Goal: Information Seeking & Learning: Check status

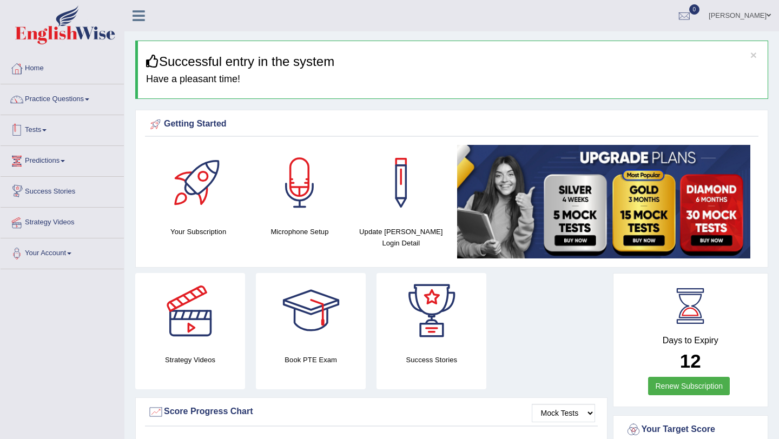
click at [35, 125] on link "Tests" at bounding box center [62, 128] width 123 height 27
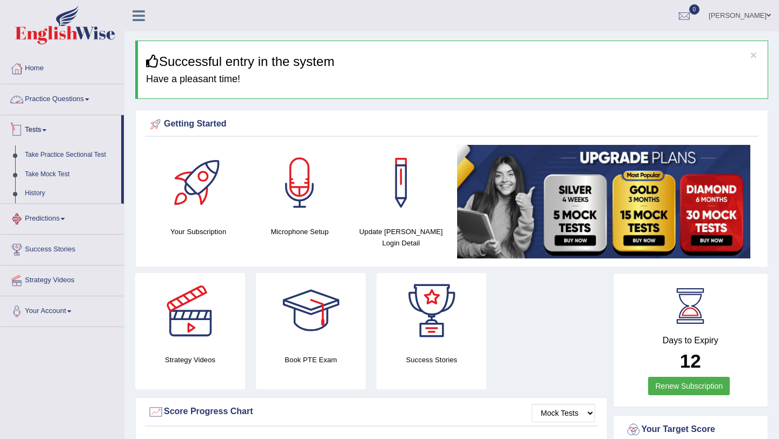
click at [59, 219] on link "Predictions" at bounding box center [62, 217] width 123 height 27
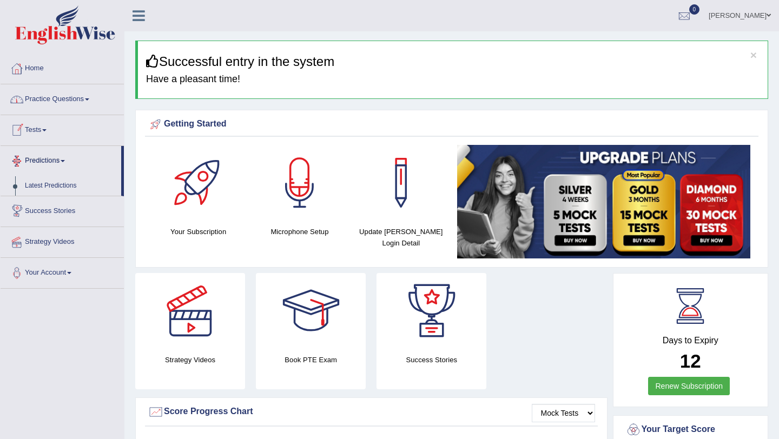
click at [95, 102] on link "Practice Questions" at bounding box center [62, 97] width 123 height 27
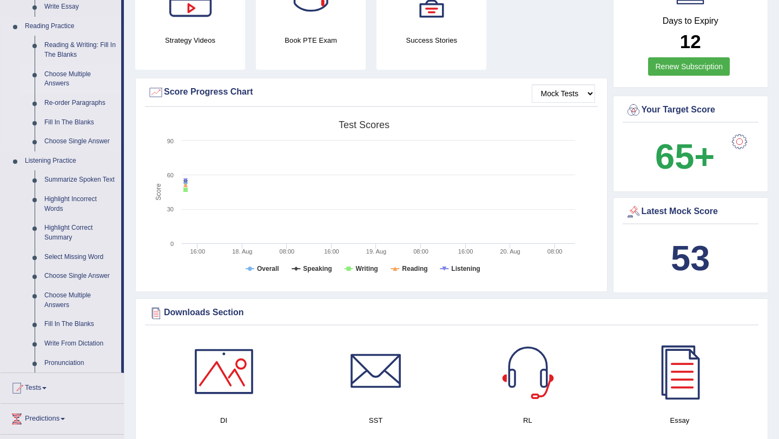
scroll to position [316, 0]
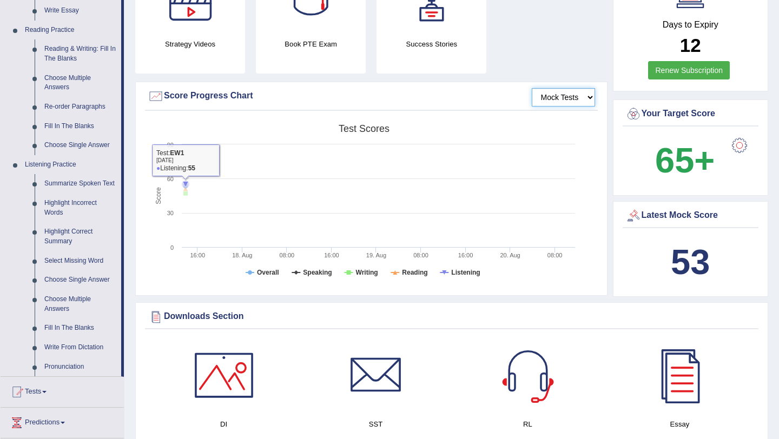
click at [565, 94] on select "Mock Tests" at bounding box center [563, 97] width 63 height 18
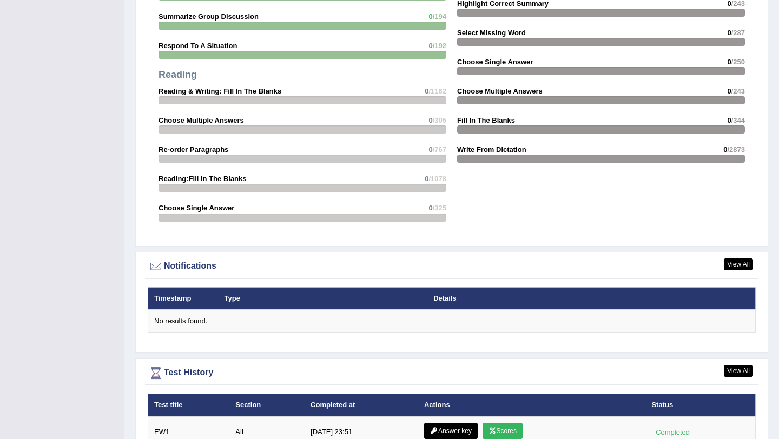
scroll to position [1202, 0]
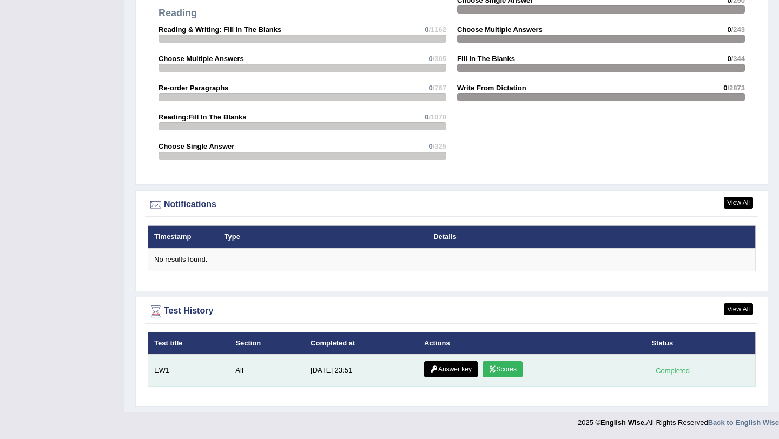
click at [499, 362] on link "Scores" at bounding box center [502, 369] width 40 height 16
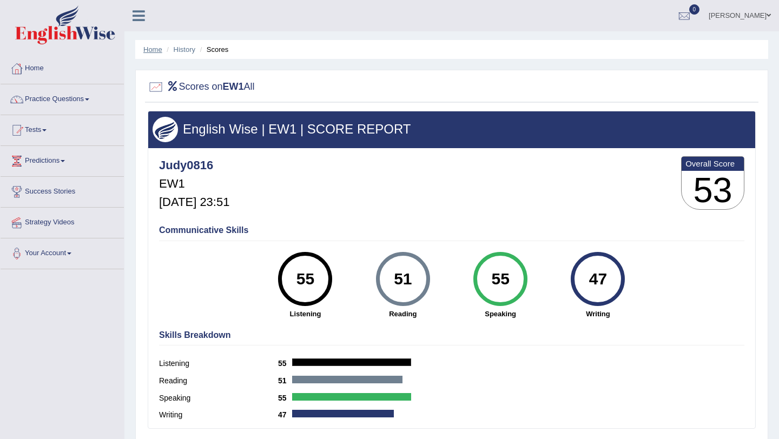
click at [157, 48] on link "Home" at bounding box center [152, 49] width 19 height 8
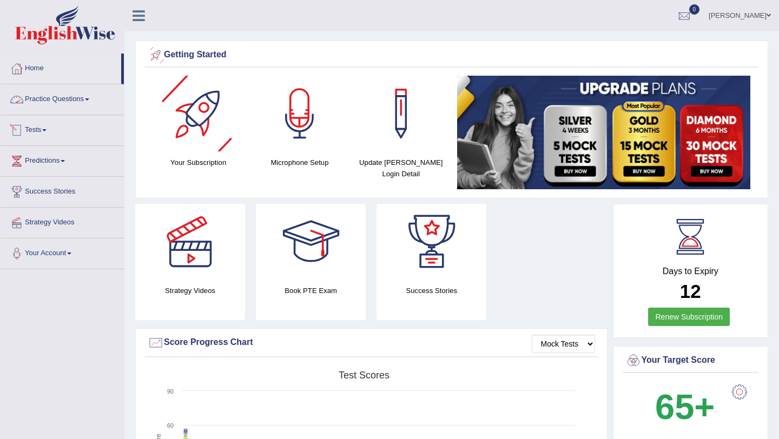
click at [71, 100] on link "Practice Questions" at bounding box center [62, 97] width 123 height 27
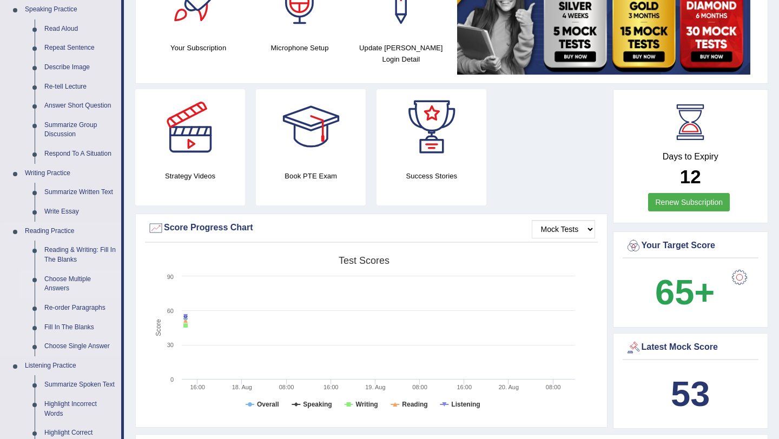
scroll to position [130, 0]
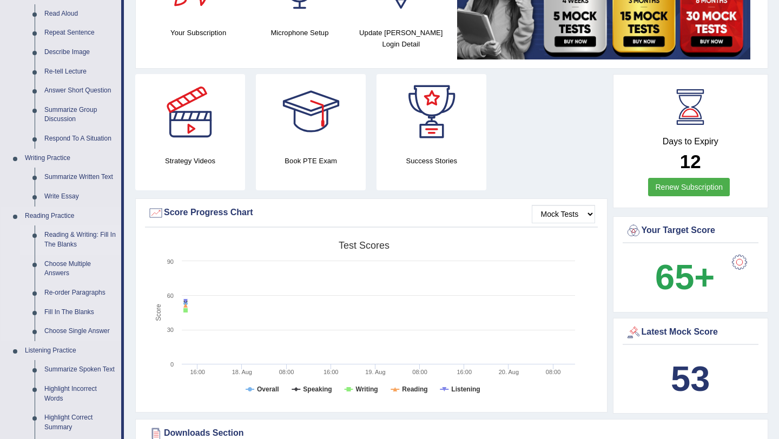
click at [73, 235] on link "Reading & Writing: Fill In The Blanks" at bounding box center [80, 239] width 82 height 29
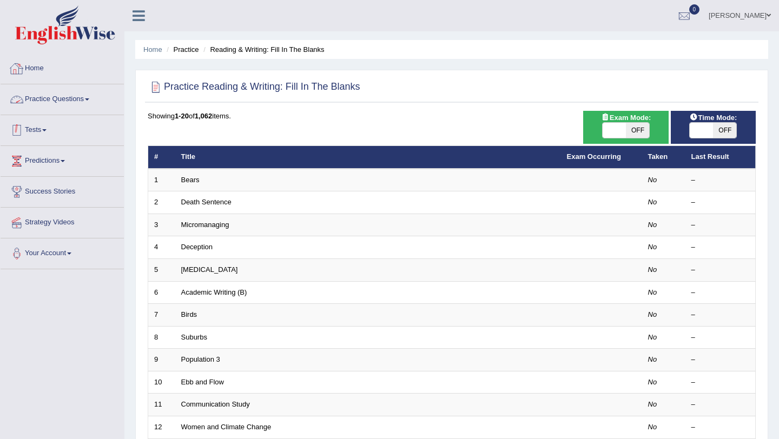
click at [41, 131] on link "Tests" at bounding box center [62, 128] width 123 height 27
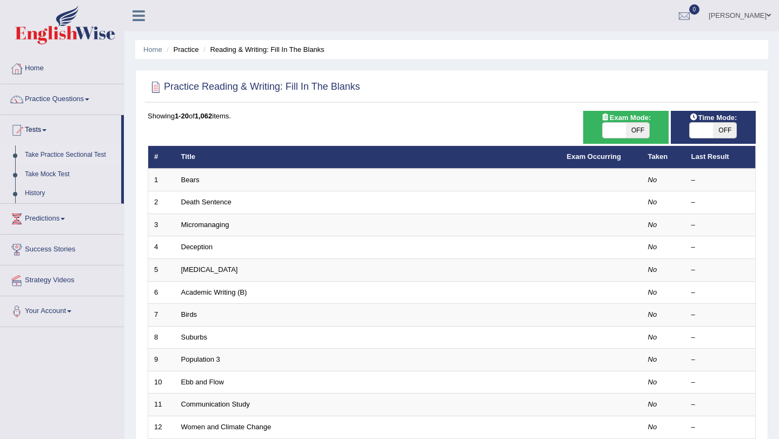
click at [67, 156] on link "Take Practice Sectional Test" at bounding box center [70, 154] width 101 height 19
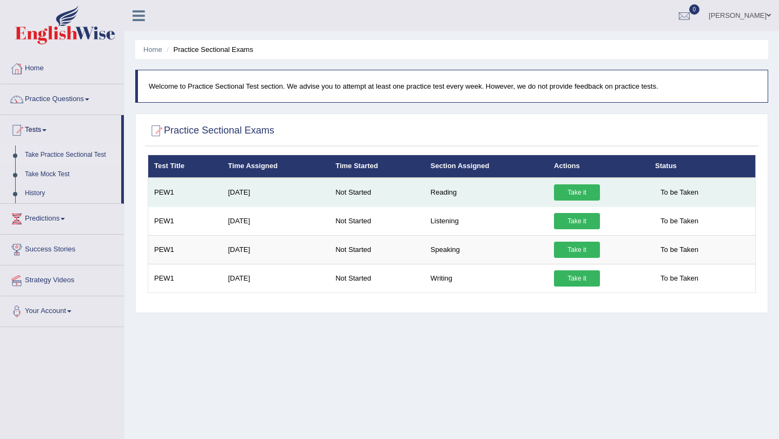
click at [570, 191] on link "Take it" at bounding box center [577, 192] width 46 height 16
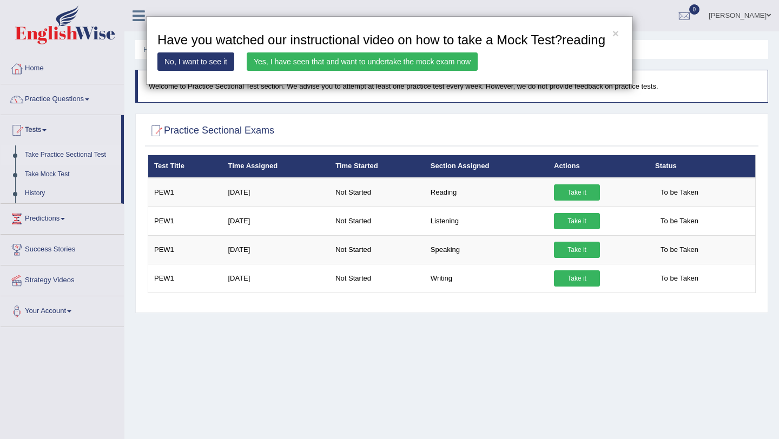
click at [371, 71] on link "Yes, I have seen that and want to undertake the mock exam now" at bounding box center [362, 61] width 231 height 18
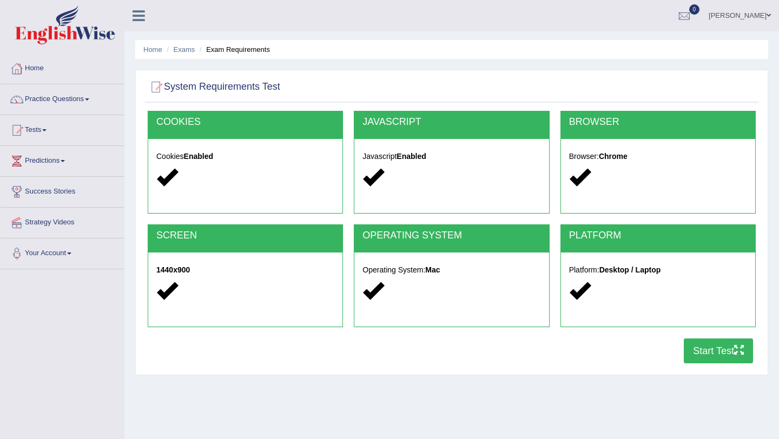
click at [703, 353] on button "Start Test" at bounding box center [718, 351] width 69 height 25
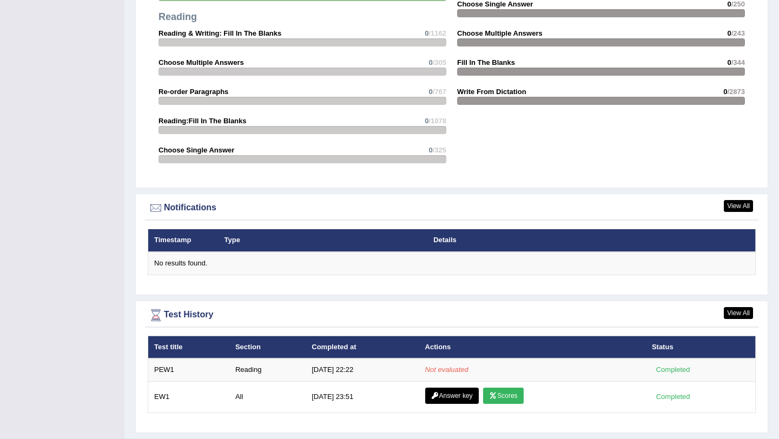
scroll to position [1155, 0]
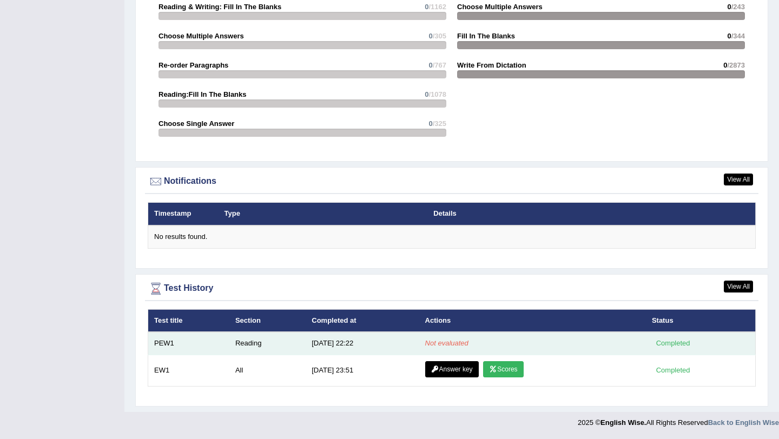
drag, startPoint x: 410, startPoint y: 342, endPoint x: 472, endPoint y: 343, distance: 61.7
click at [472, 343] on tr "PEW1 Reading [DATE] 22:22 Not evaluated Completed" at bounding box center [451, 343] width 607 height 23
click at [447, 346] on em "Not evaluated" at bounding box center [446, 343] width 43 height 8
click at [444, 348] on td "Not evaluated" at bounding box center [532, 343] width 227 height 23
click at [444, 345] on em "Not evaluated" at bounding box center [446, 343] width 43 height 8
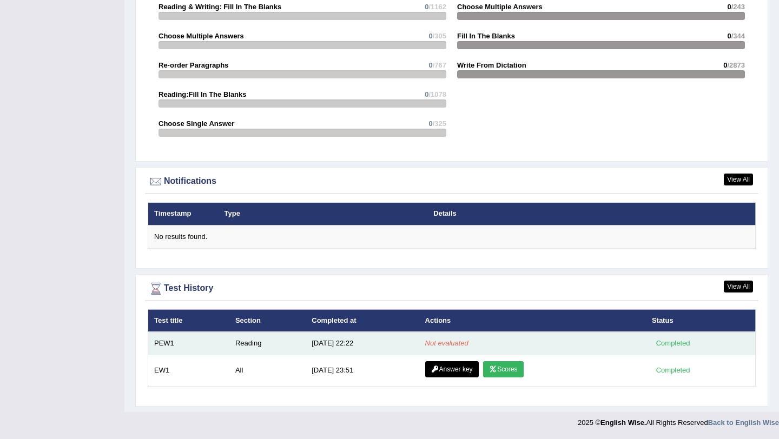
click at [444, 345] on em "Not evaluated" at bounding box center [446, 343] width 43 height 8
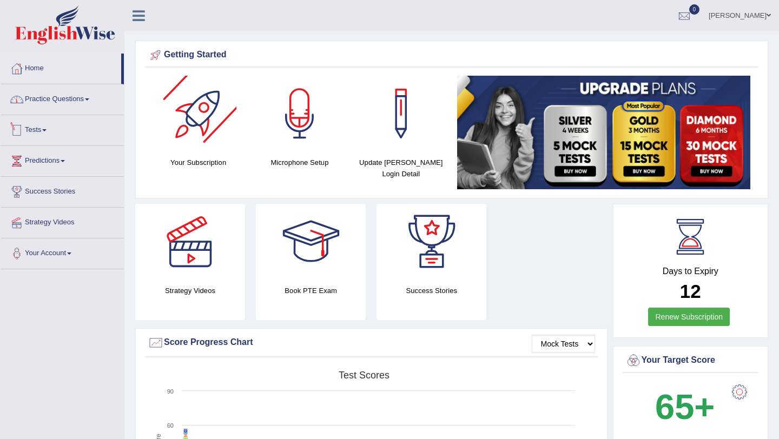
click at [78, 102] on link "Practice Questions" at bounding box center [62, 97] width 123 height 27
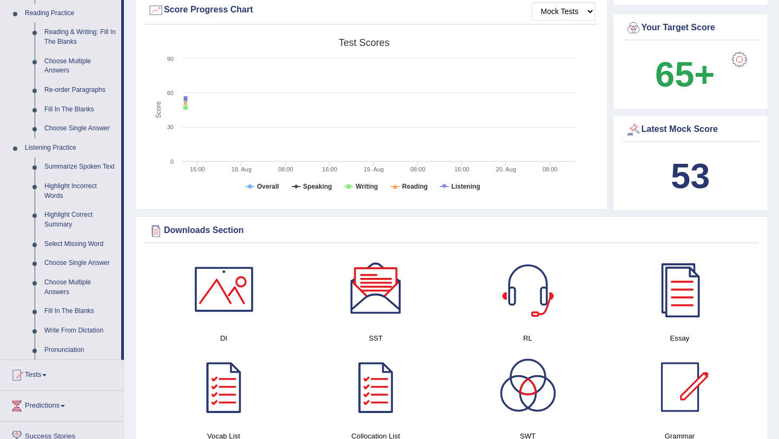
scroll to position [341, 0]
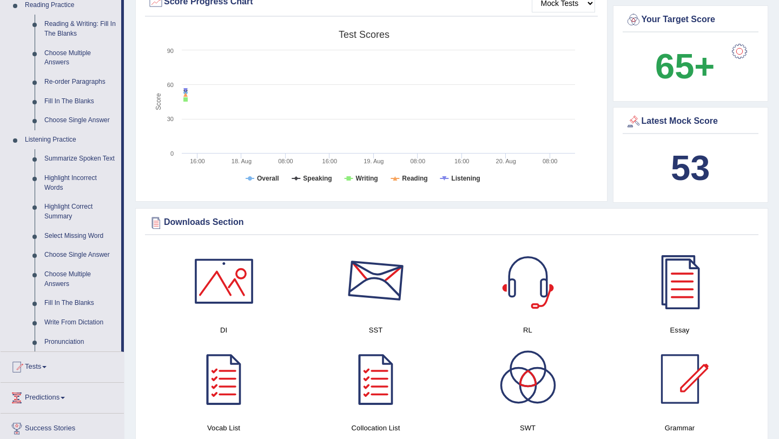
click at [381, 292] on div at bounding box center [376, 281] width 76 height 76
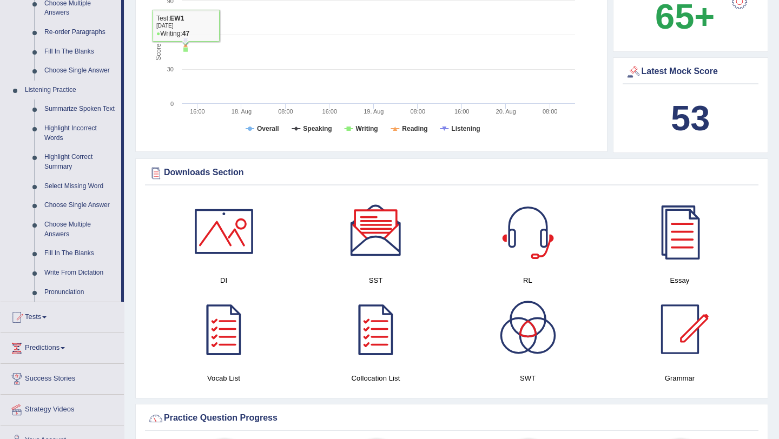
scroll to position [448, 0]
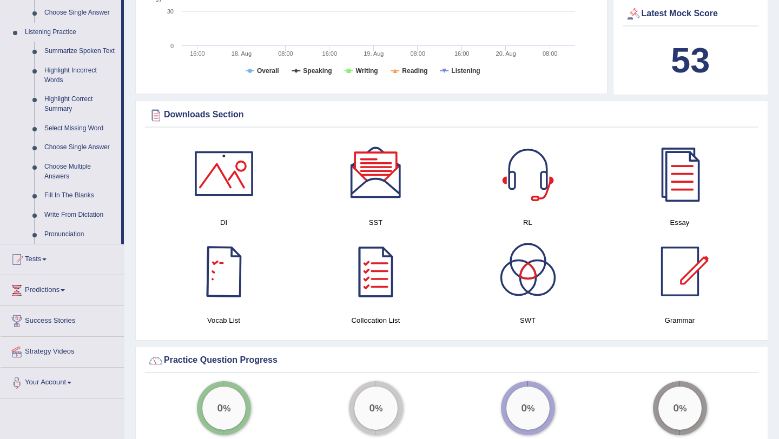
click at [226, 266] on div at bounding box center [224, 272] width 76 height 76
click at [377, 276] on div at bounding box center [376, 272] width 76 height 76
click at [675, 273] on div at bounding box center [680, 272] width 76 height 76
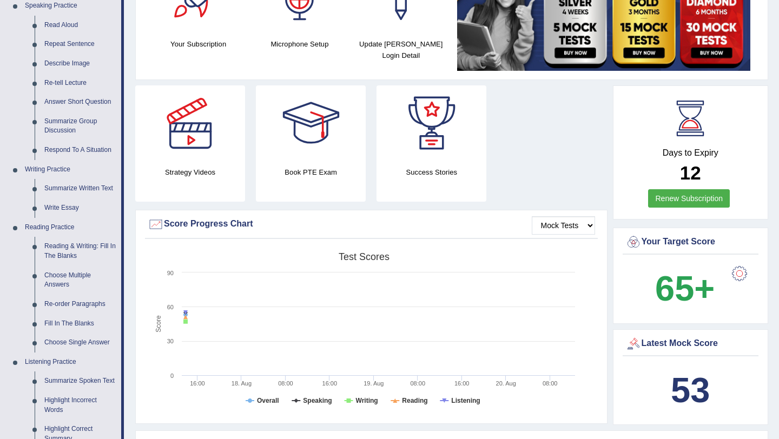
scroll to position [106, 0]
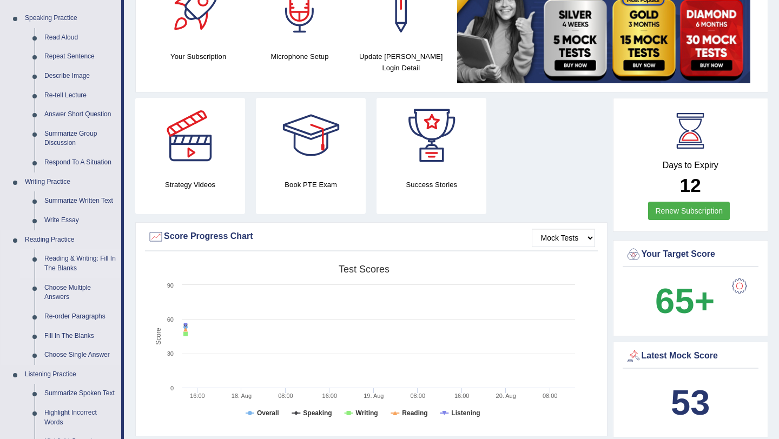
click at [86, 262] on link "Reading & Writing: Fill In The Blanks" at bounding box center [80, 263] width 82 height 29
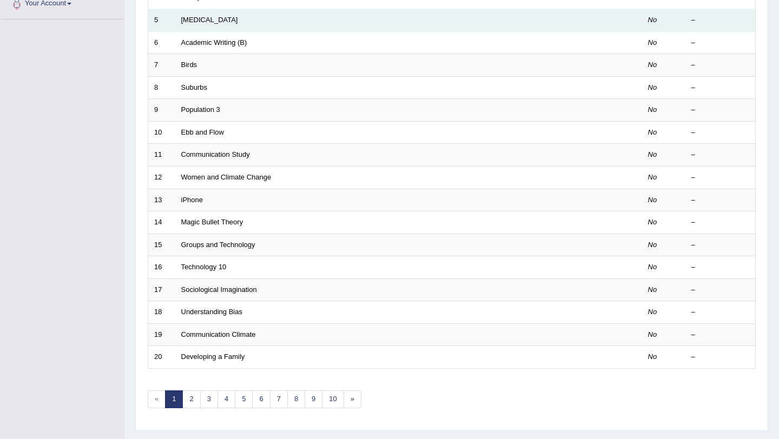
scroll to position [277, 0]
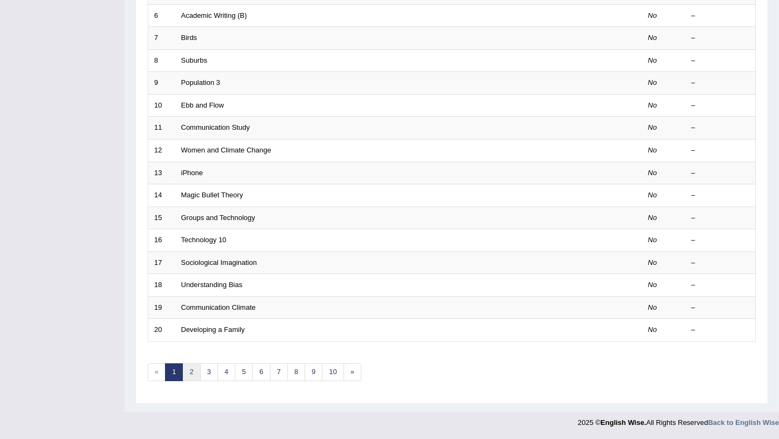
click at [193, 373] on link "2" at bounding box center [191, 372] width 18 height 18
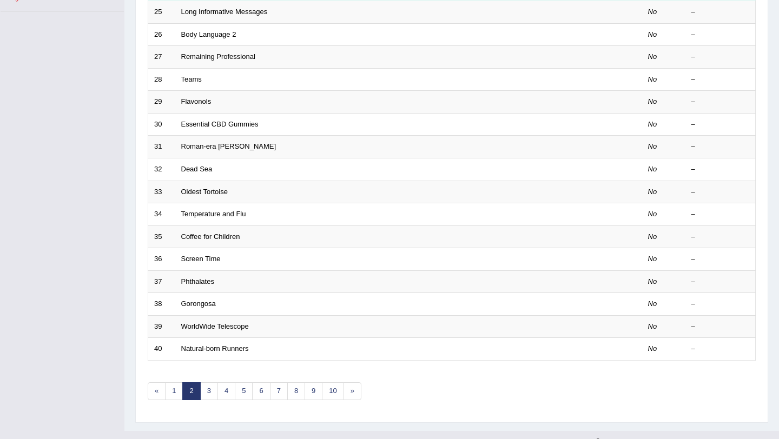
scroll to position [257, 0]
click at [174, 396] on link "1" at bounding box center [174, 392] width 18 height 18
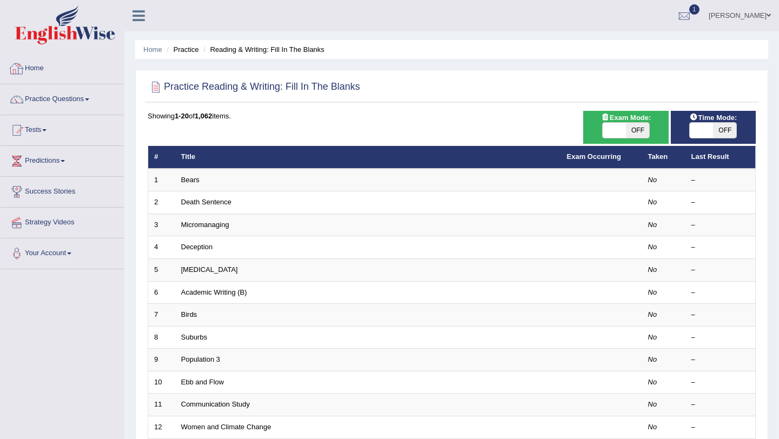
click at [44, 84] on li "Home" at bounding box center [62, 69] width 123 height 31
click at [45, 70] on link "Home" at bounding box center [61, 67] width 121 height 27
click at [44, 69] on link "Home" at bounding box center [62, 67] width 123 height 27
click at [44, 69] on link "Home" at bounding box center [61, 67] width 121 height 27
click at [44, 69] on link "Home" at bounding box center [62, 67] width 123 height 27
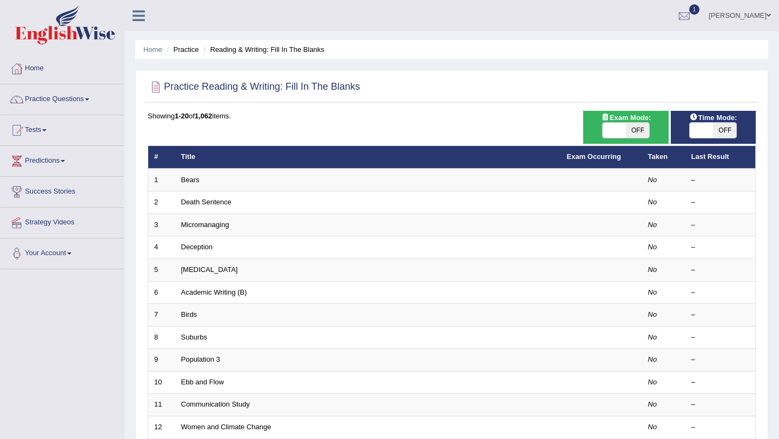
click at [44, 69] on link "Home" at bounding box center [62, 67] width 123 height 27
click at [44, 70] on link "Home" at bounding box center [62, 67] width 123 height 27
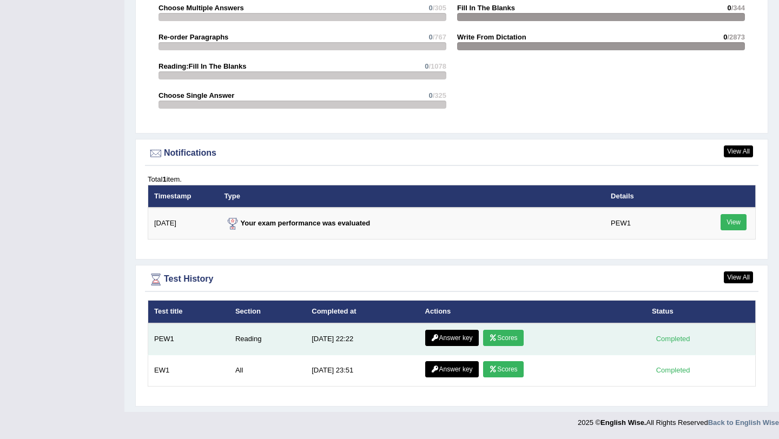
click at [354, 337] on td "[DATE] 22:22" at bounding box center [362, 339] width 113 height 32
click at [495, 335] on icon at bounding box center [493, 338] width 8 height 6
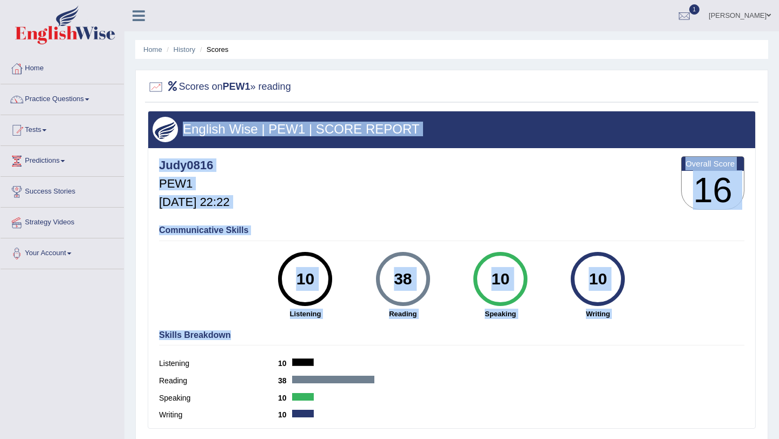
drag, startPoint x: 293, startPoint y: 118, endPoint x: 395, endPoint y: 354, distance: 256.5
click at [395, 354] on div "English Wise | PEW1 | SCORE REPORT Judy0816 PEW1 [DATE] 22:22 Overall Score 16 …" at bounding box center [452, 270] width 608 height 318
click at [395, 354] on div "Skills Breakdown Listening 10 Reading 38 Speaking 10 Writing 10" at bounding box center [451, 376] width 591 height 103
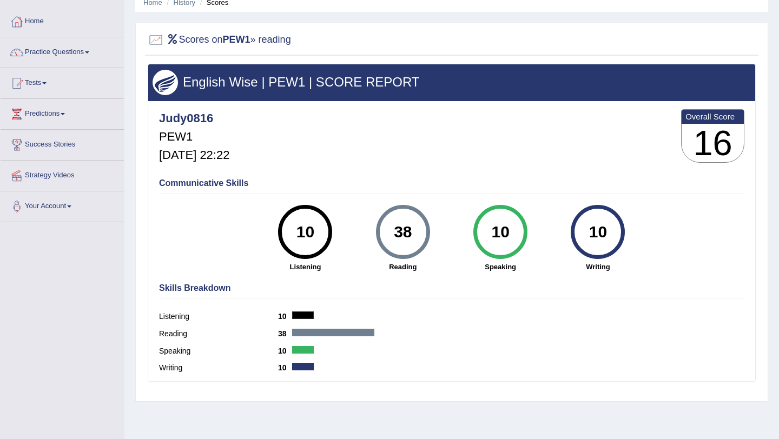
scroll to position [57, 0]
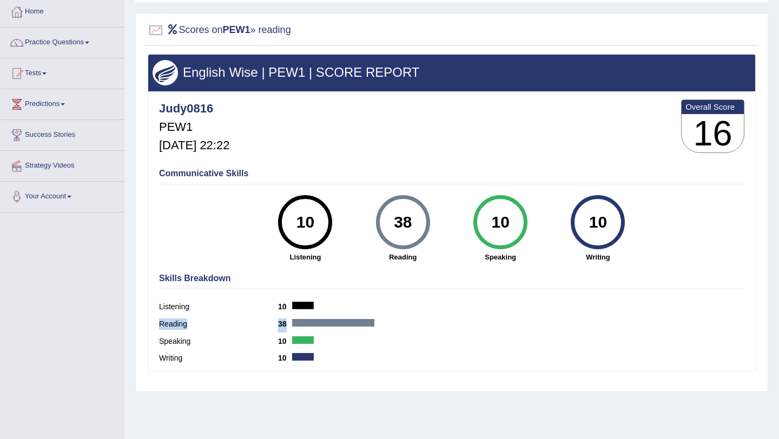
drag, startPoint x: 287, startPoint y: 317, endPoint x: 359, endPoint y: 321, distance: 72.0
click at [359, 321] on div "Reading 38" at bounding box center [451, 325] width 585 height 17
click at [359, 321] on div at bounding box center [333, 323] width 82 height 8
drag, startPoint x: 373, startPoint y: 318, endPoint x: 320, endPoint y: 311, distance: 52.9
click at [320, 311] on div "Skills Breakdown Listening 10 Reading 38 Speaking 10 Writing 10" at bounding box center [451, 319] width 591 height 103
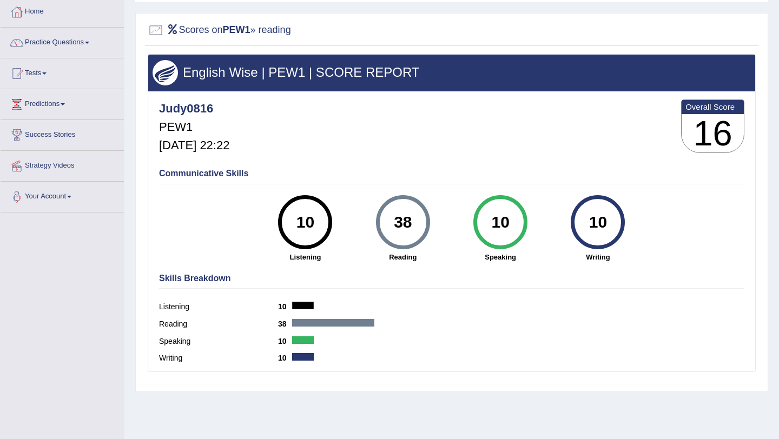
click at [320, 311] on div "Listening 10" at bounding box center [451, 308] width 585 height 17
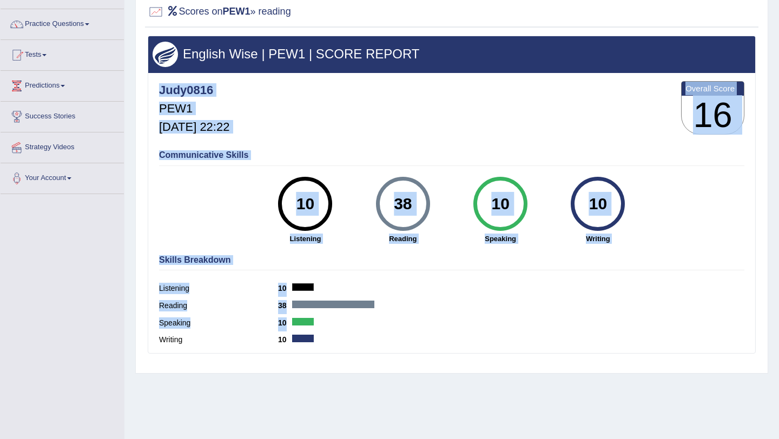
drag, startPoint x: 287, startPoint y: 140, endPoint x: 368, endPoint y: 323, distance: 200.7
click at [368, 78] on div "Judy0816 PEW1 [DATE] 22:22 Overall Score 16 Communicative Skills 10 Listening 3…" at bounding box center [451, 75] width 607 height 5
click at [368, 323] on div "Speaking 10" at bounding box center [451, 324] width 585 height 17
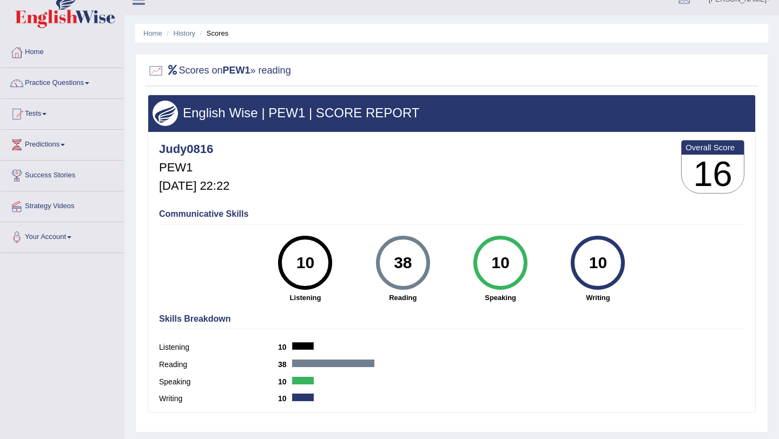
scroll to position [0, 0]
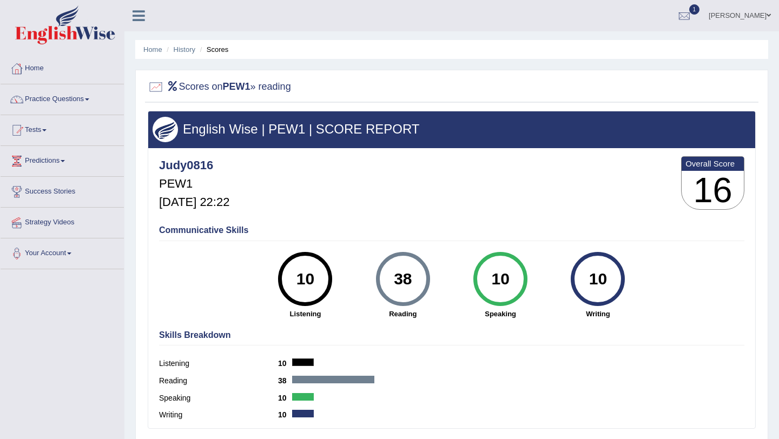
click at [278, 94] on h2 "Scores on PEW1 » reading" at bounding box center [219, 87] width 143 height 16
click at [232, 89] on b "PEW1" at bounding box center [237, 86] width 28 height 11
click at [224, 86] on h2 "Scores on PEW1 » reading" at bounding box center [219, 87] width 143 height 16
click at [38, 134] on link "Tests" at bounding box center [62, 128] width 123 height 27
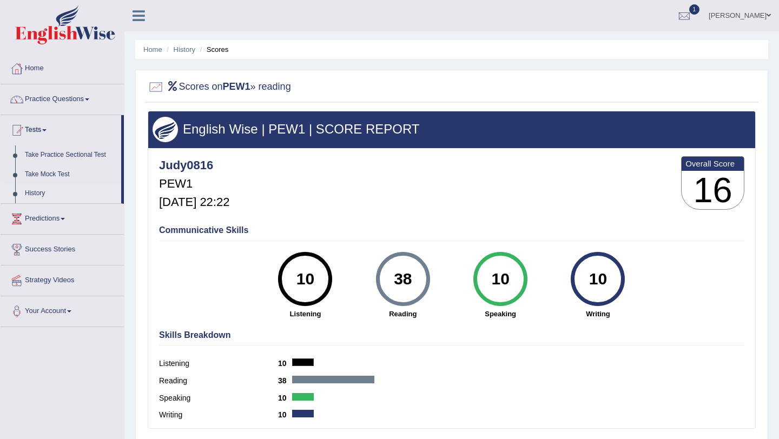
click at [37, 194] on link "History" at bounding box center [70, 193] width 101 height 19
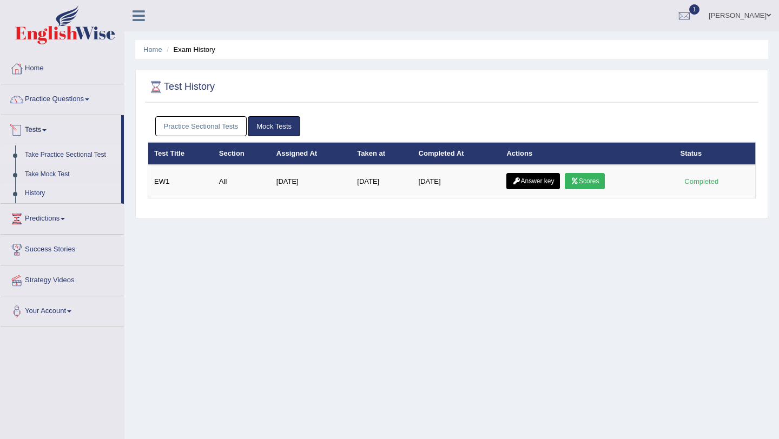
click at [55, 159] on link "Take Practice Sectional Test" at bounding box center [70, 154] width 101 height 19
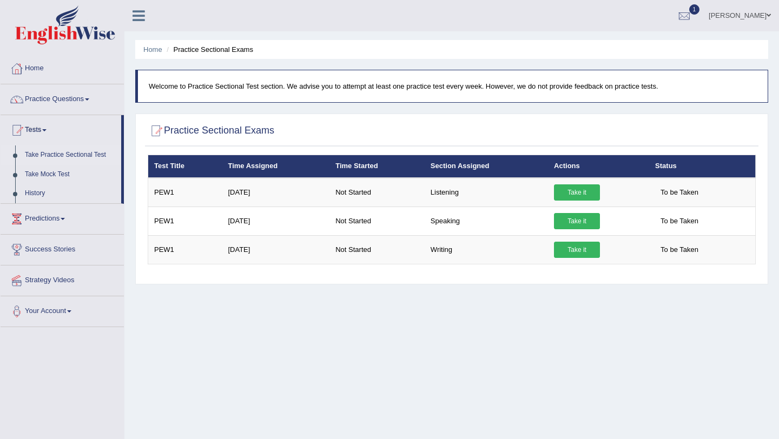
click at [700, 2] on link "1" at bounding box center [684, 14] width 32 height 28
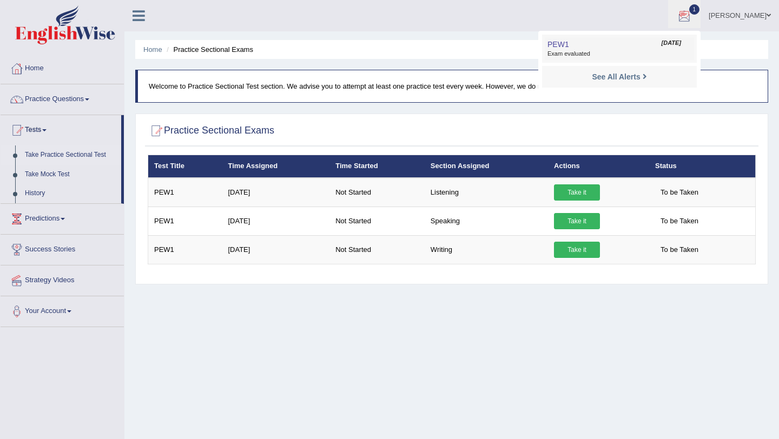
click at [650, 45] on link "PEW1 Aug 20, 2025 Exam evaluated" at bounding box center [619, 48] width 149 height 23
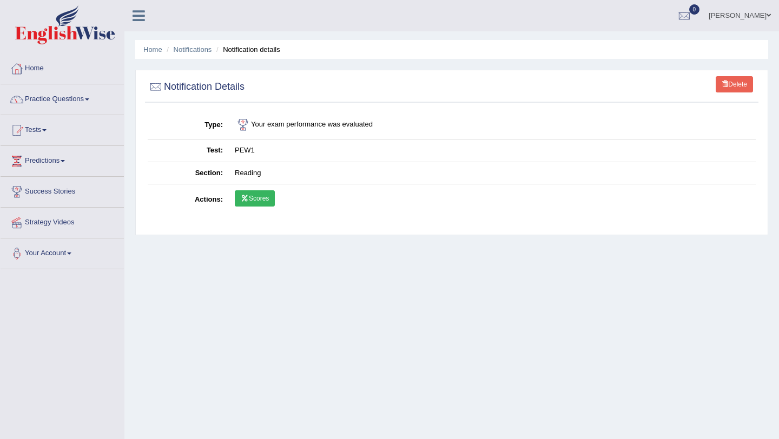
click at [250, 201] on link "Scores" at bounding box center [255, 198] width 40 height 16
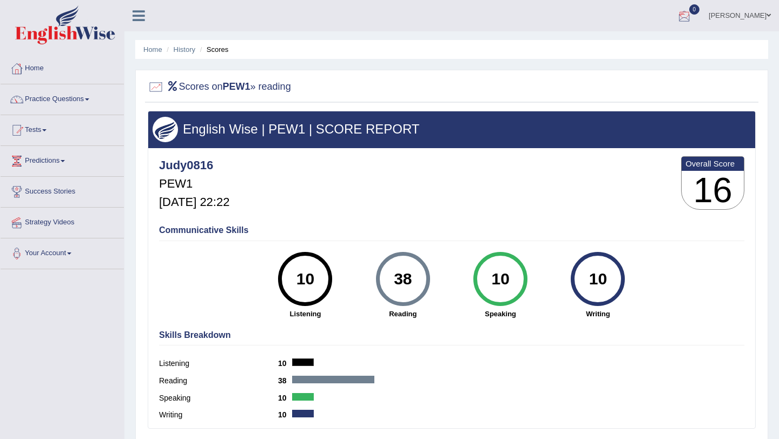
scroll to position [18, 0]
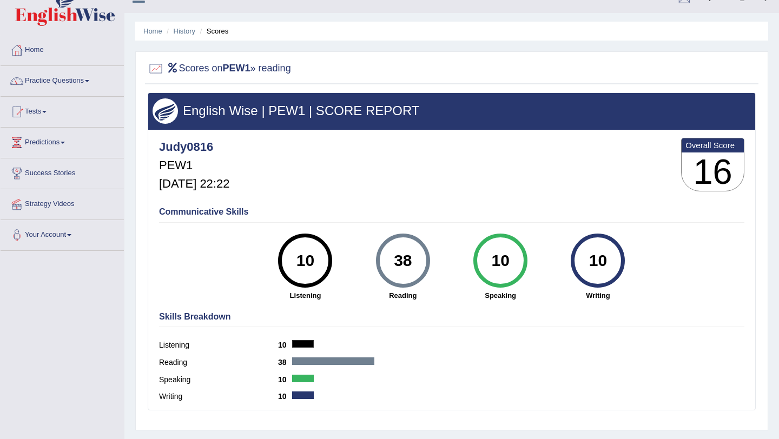
click at [230, 63] on b "PEW1" at bounding box center [237, 68] width 28 height 11
click at [44, 108] on link "Tests" at bounding box center [62, 110] width 123 height 27
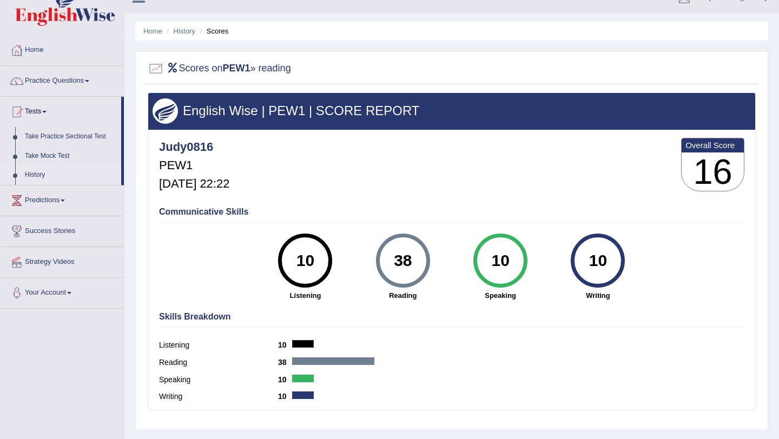
click at [35, 174] on link "History" at bounding box center [70, 174] width 101 height 19
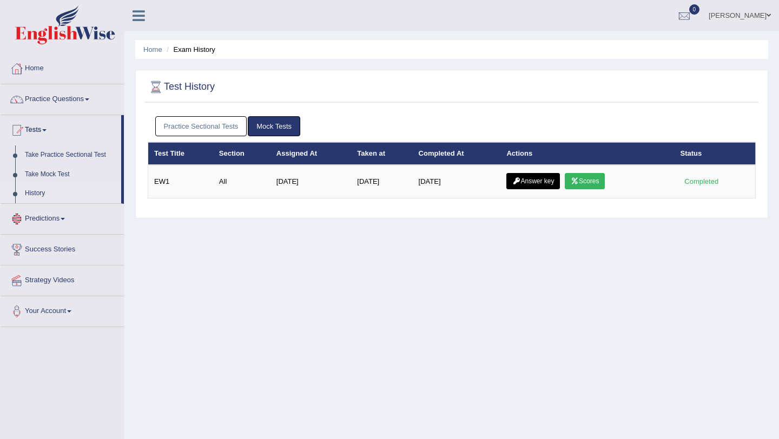
click at [210, 137] on div "Practice Sectional Tests Mock Tests" at bounding box center [452, 126] width 608 height 31
click at [212, 127] on link "Practice Sectional Tests" at bounding box center [201, 126] width 92 height 20
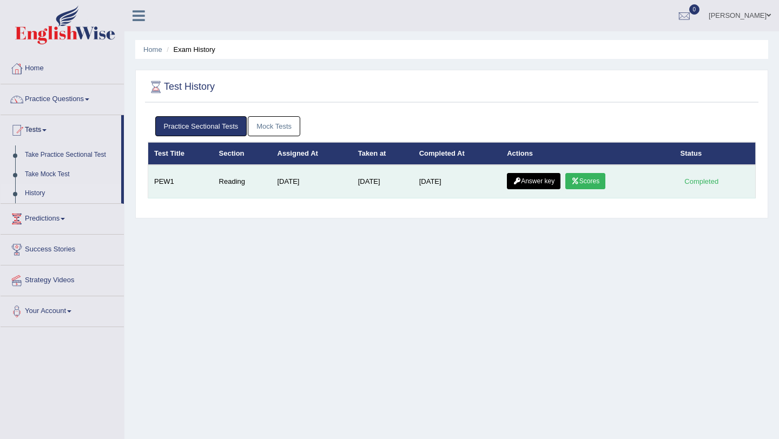
click at [596, 183] on link "Scores" at bounding box center [585, 181] width 40 height 16
click at [536, 181] on link "Answer key" at bounding box center [533, 181] width 54 height 16
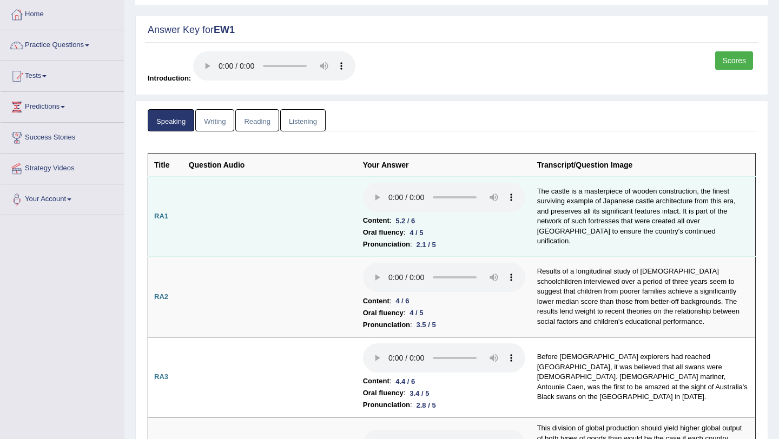
scroll to position [55, 0]
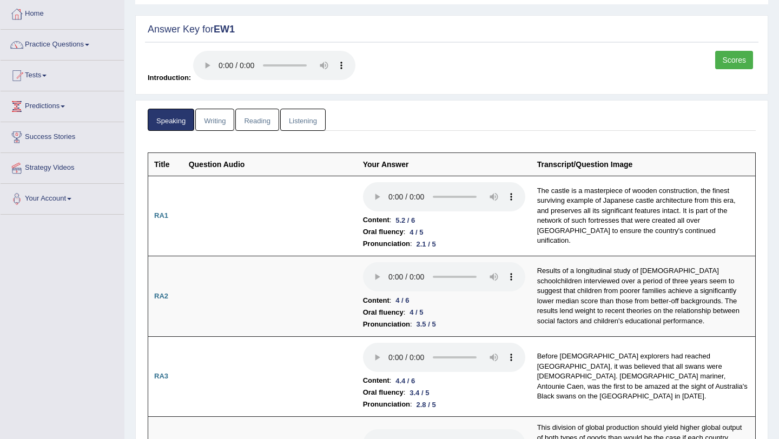
click at [264, 121] on link "Reading" at bounding box center [256, 120] width 43 height 22
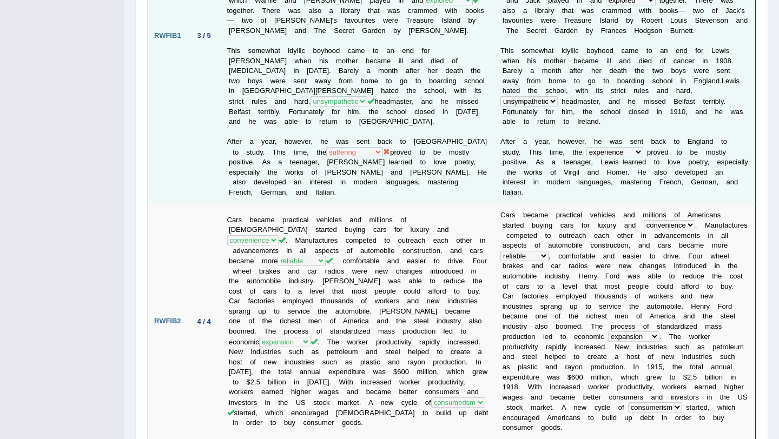
scroll to position [0, 0]
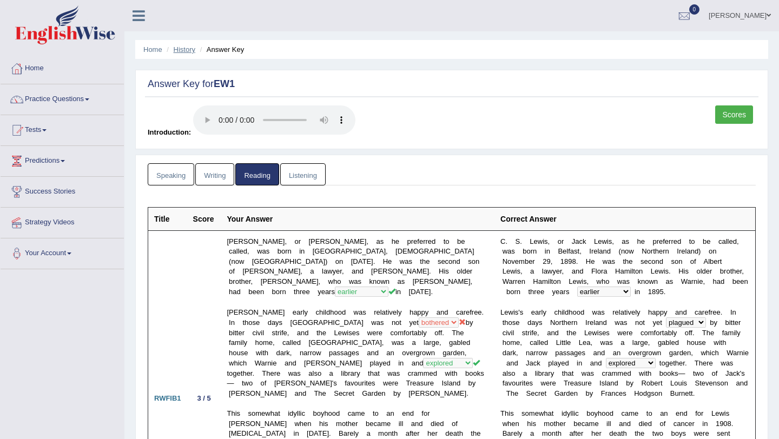
click at [192, 51] on link "History" at bounding box center [185, 49] width 22 height 8
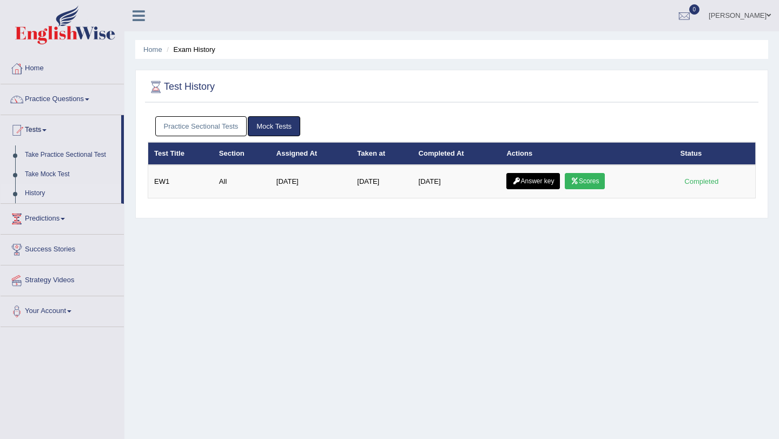
click at [214, 124] on link "Practice Sectional Tests" at bounding box center [201, 126] width 92 height 20
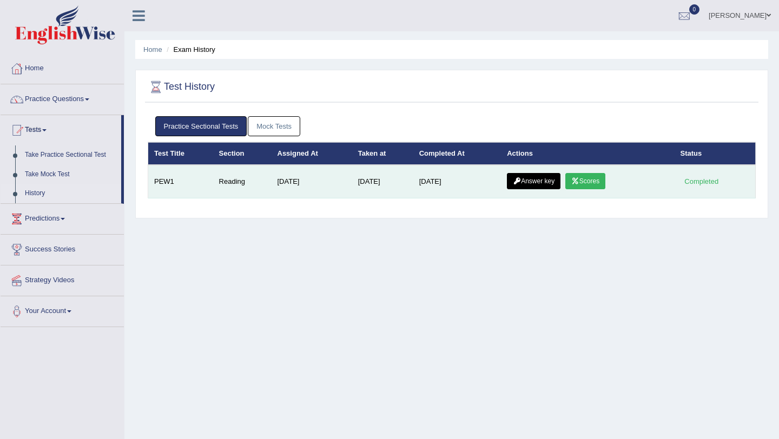
click at [541, 181] on link "Answer key" at bounding box center [534, 181] width 54 height 16
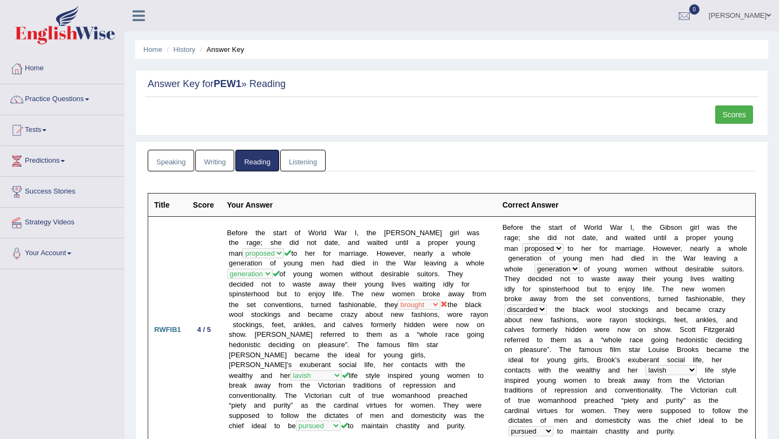
click at [291, 158] on link "Listening" at bounding box center [302, 161] width 45 height 22
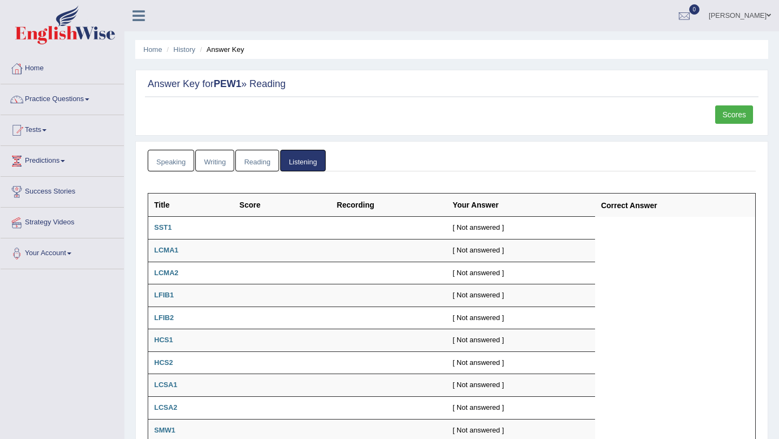
click at [249, 160] on link "Reading" at bounding box center [256, 161] width 43 height 22
